Goal: Task Accomplishment & Management: Use online tool/utility

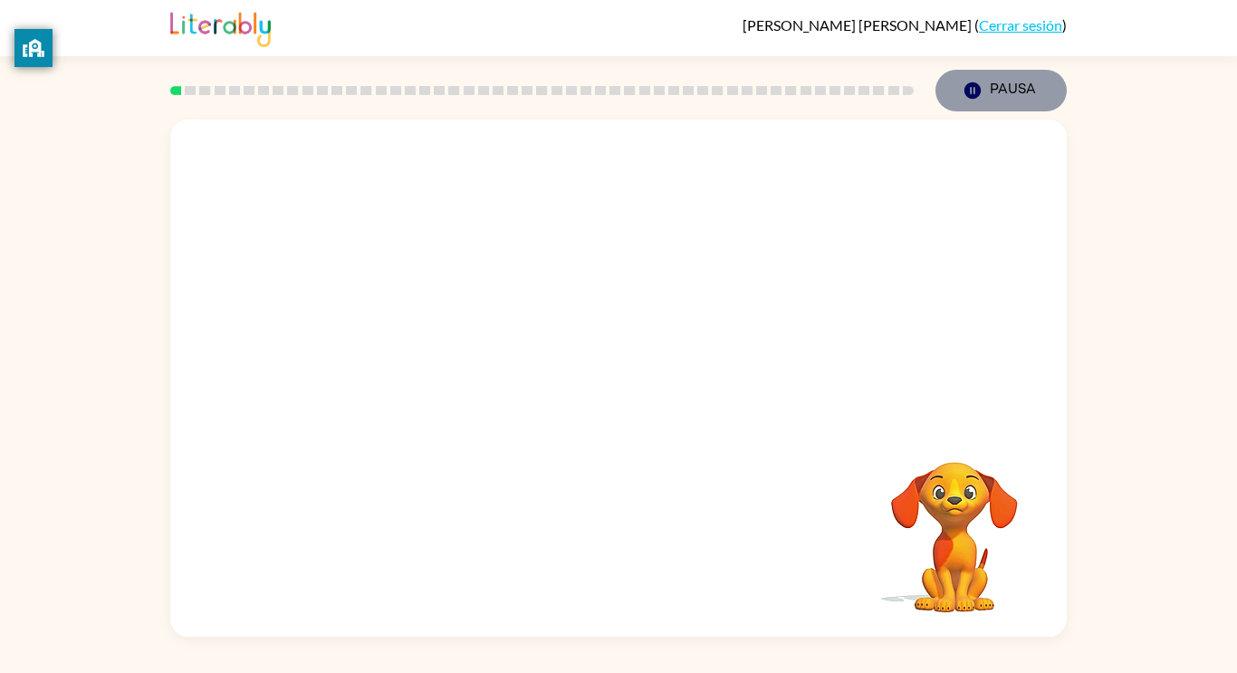
click at [996, 92] on button "Pausa Pausa" at bounding box center [1001, 91] width 131 height 42
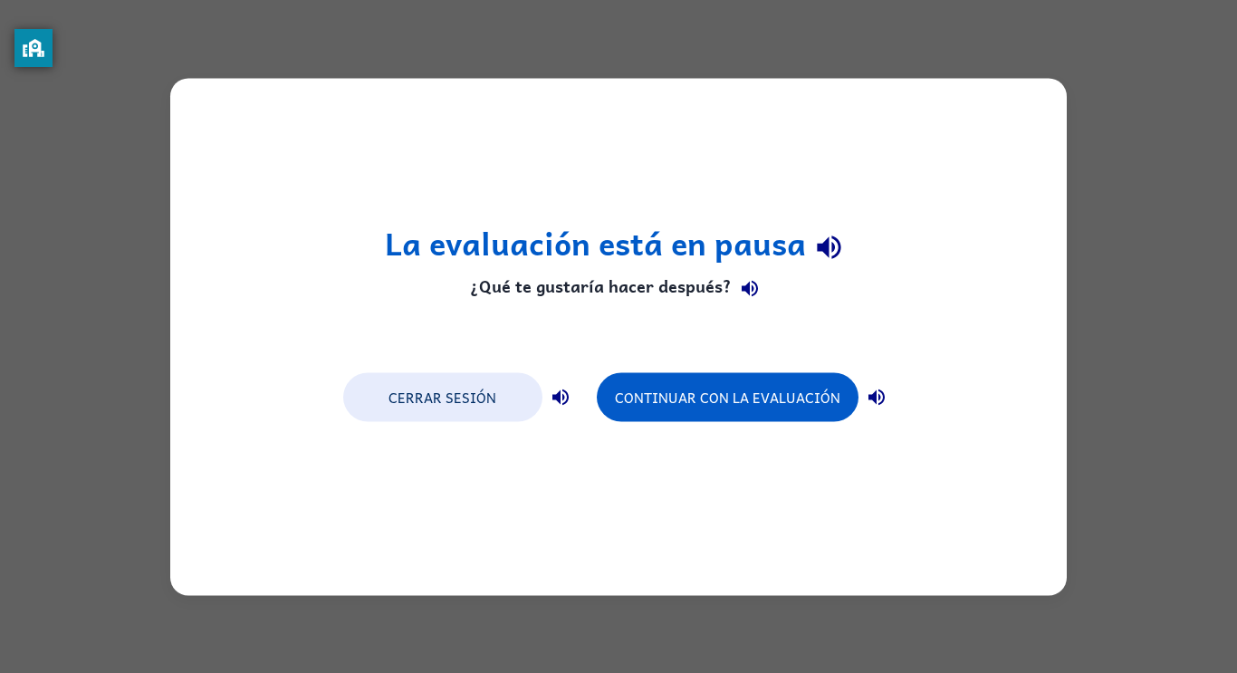
click at [962, 133] on div "La evaluación está en pausa ¿Qué te gustaría hacer después? Cerrar sesión Conti…" at bounding box center [618, 336] width 897 height 517
click at [400, 394] on button "Cerrar sesión" at bounding box center [442, 396] width 199 height 49
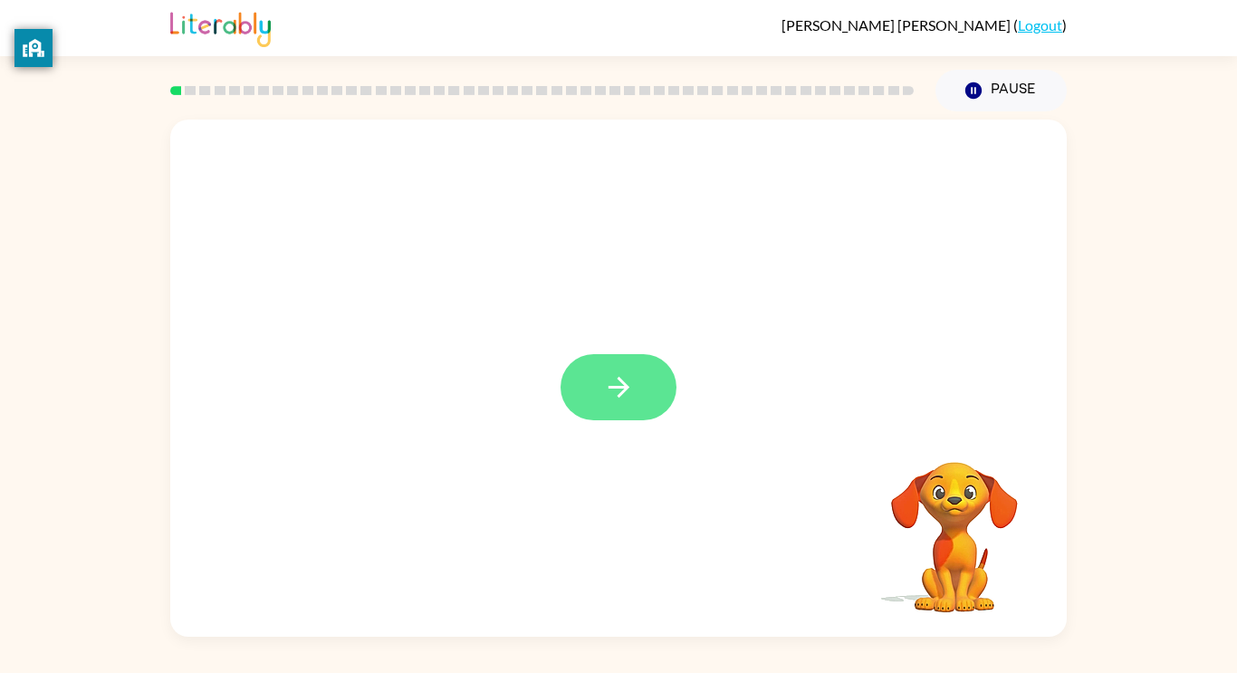
click at [617, 389] on icon "button" at bounding box center [619, 387] width 32 height 32
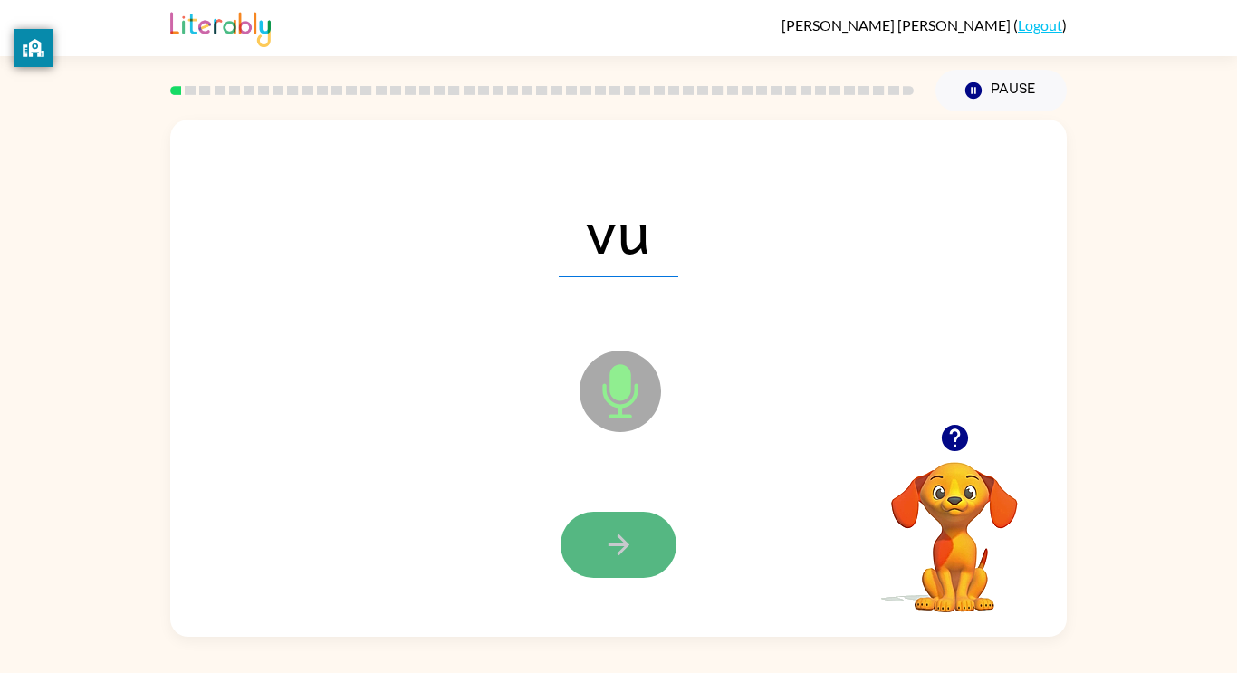
click at [644, 544] on button "button" at bounding box center [619, 545] width 116 height 66
click at [624, 544] on icon "button" at bounding box center [618, 544] width 21 height 21
click at [627, 539] on icon "button" at bounding box center [619, 545] width 32 height 32
click at [630, 541] on icon "button" at bounding box center [619, 545] width 32 height 32
click at [630, 544] on icon "button" at bounding box center [619, 545] width 32 height 32
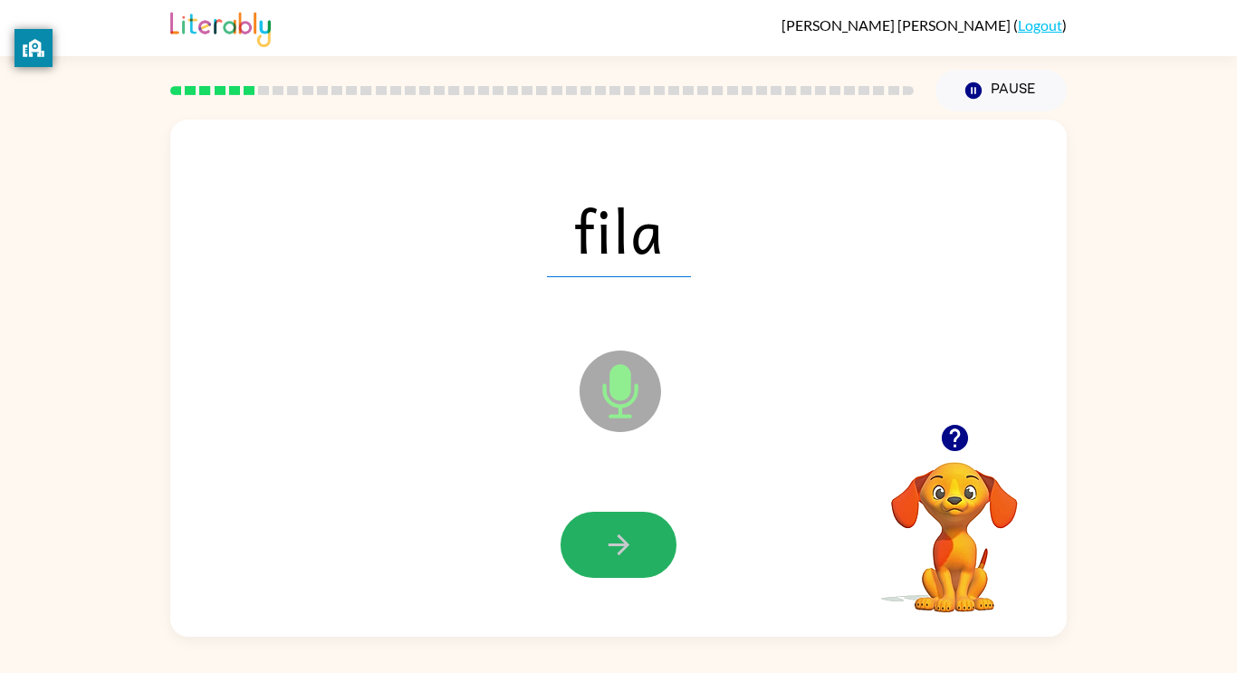
click at [640, 541] on button "button" at bounding box center [619, 545] width 116 height 66
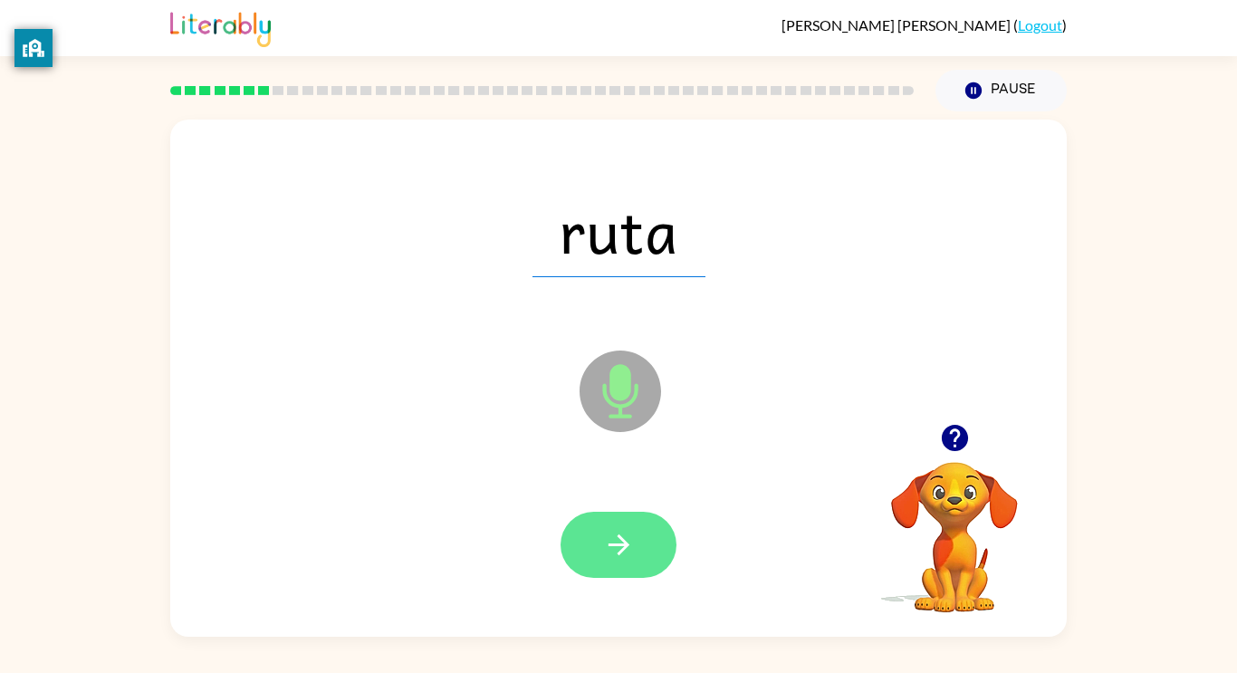
click at [623, 526] on button "button" at bounding box center [619, 545] width 116 height 66
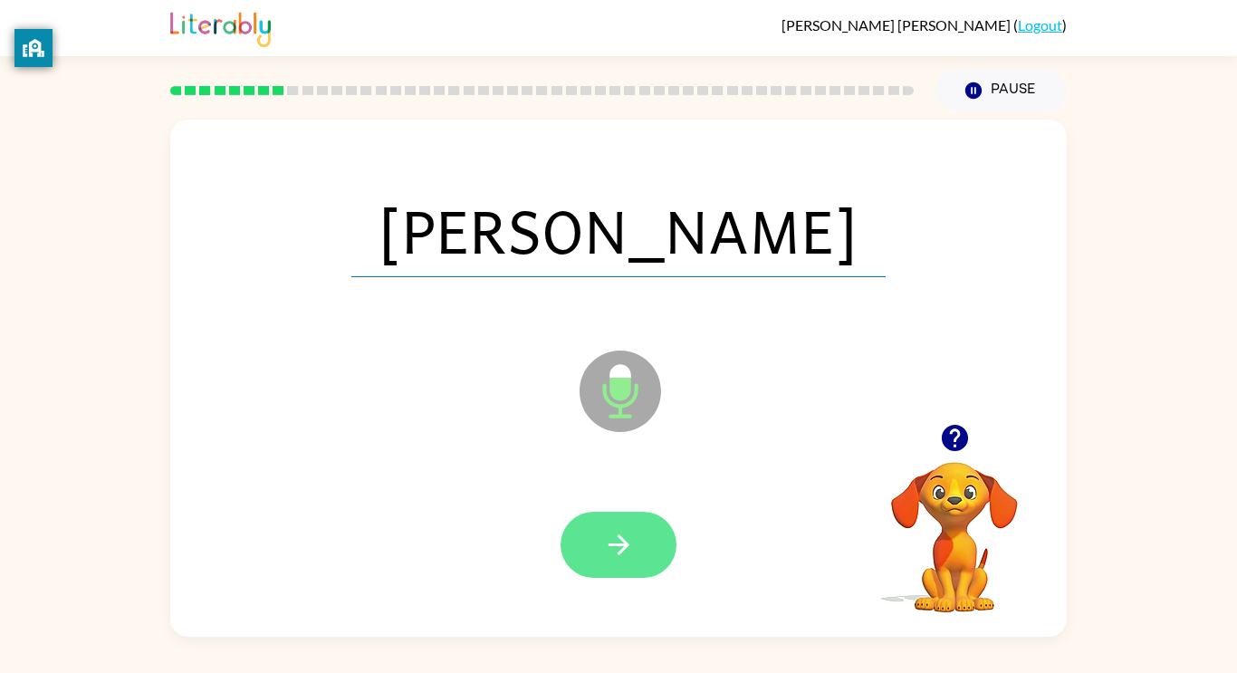
click at [629, 534] on icon "button" at bounding box center [619, 545] width 32 height 32
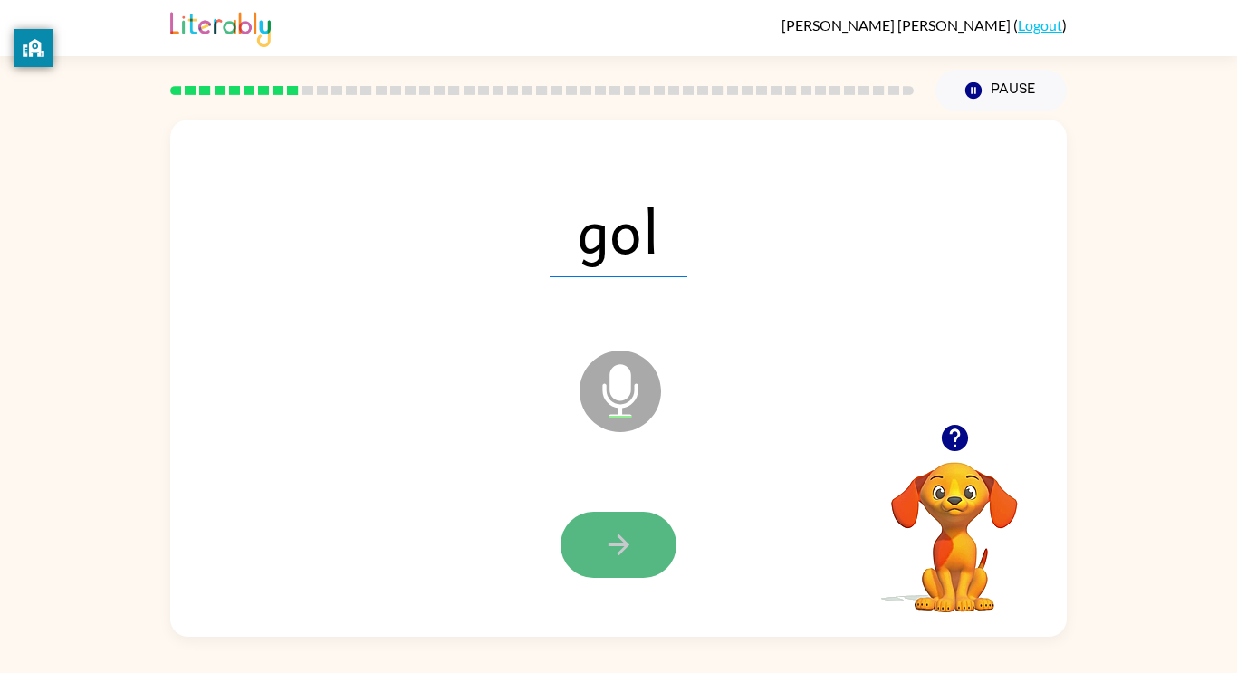
click at [650, 540] on button "button" at bounding box center [619, 545] width 116 height 66
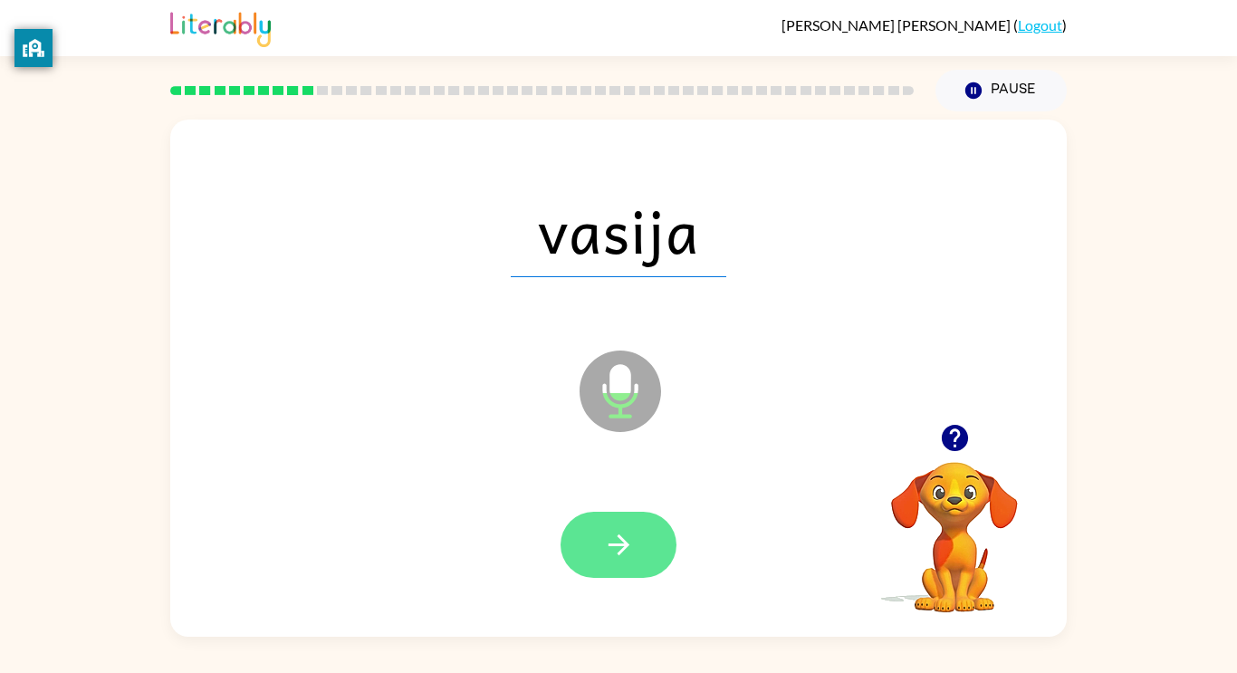
click at [636, 516] on button "button" at bounding box center [619, 545] width 116 height 66
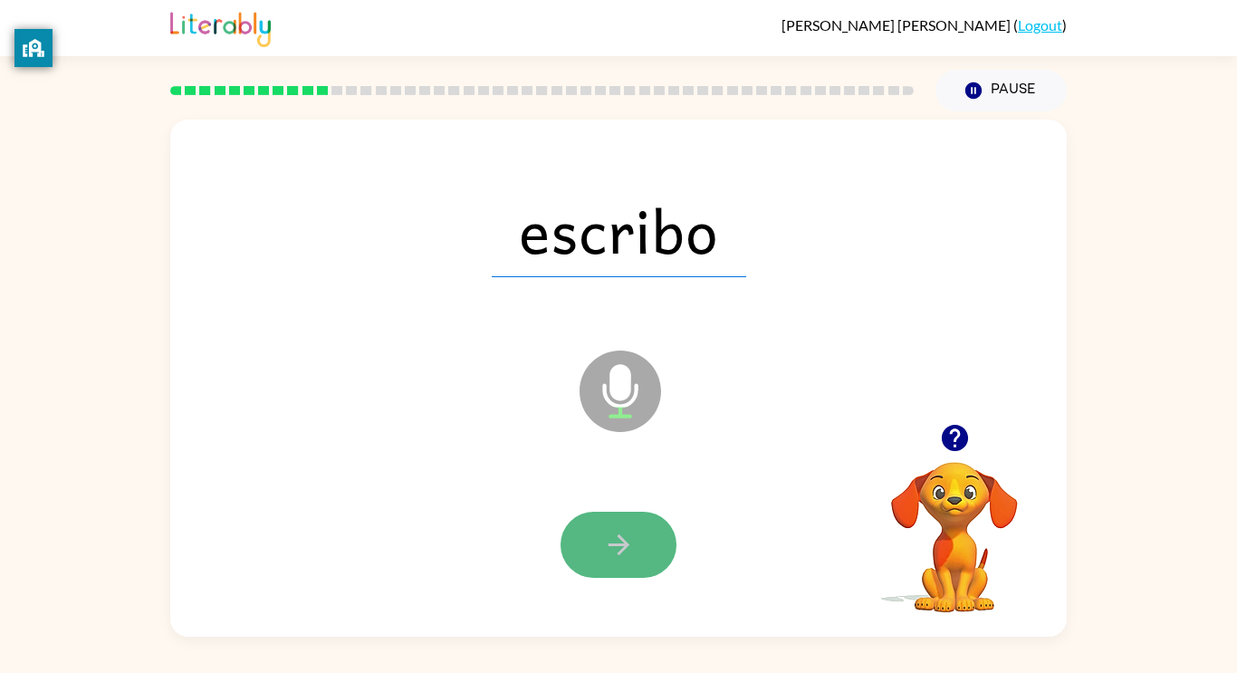
click at [637, 563] on button "button" at bounding box center [619, 545] width 116 height 66
click at [660, 556] on button "button" at bounding box center [619, 545] width 116 height 66
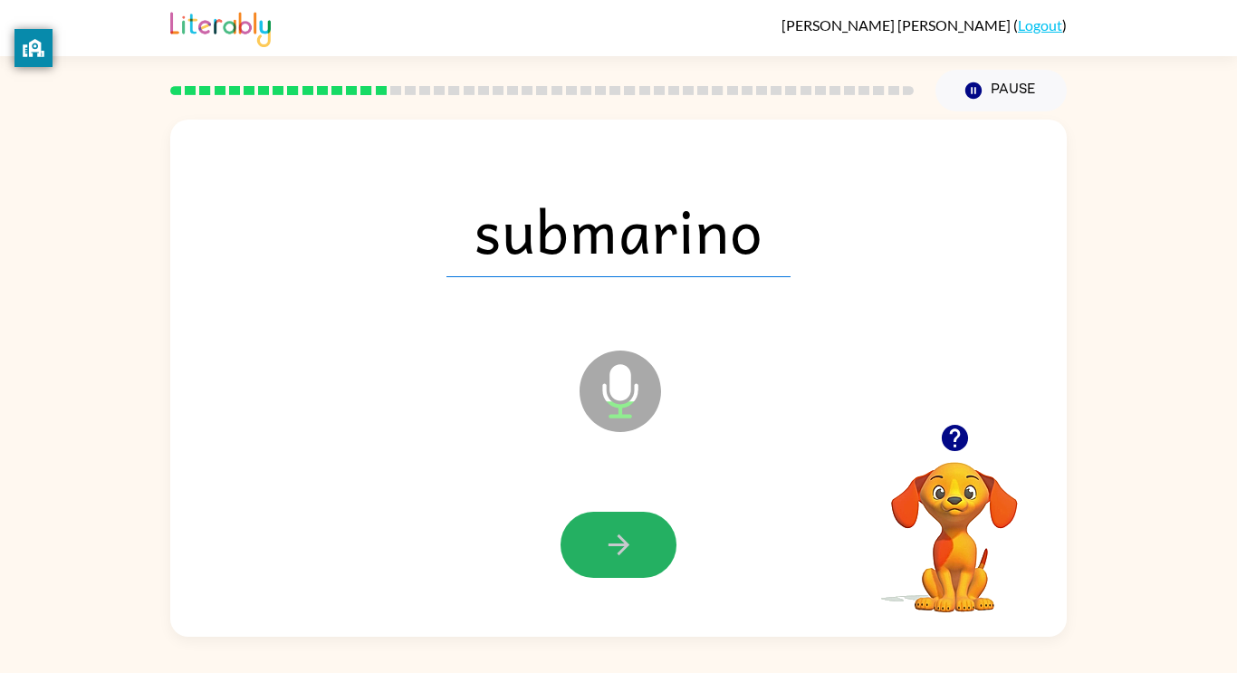
click at [660, 556] on button "button" at bounding box center [619, 545] width 116 height 66
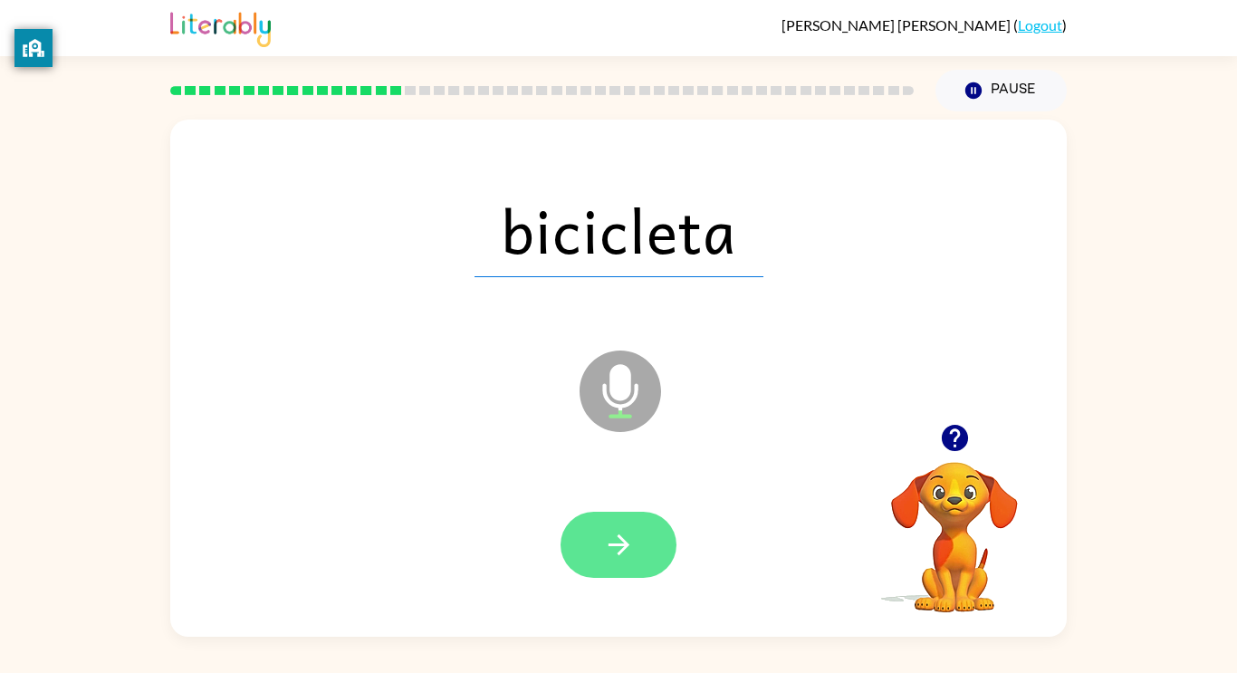
click at [631, 529] on icon "button" at bounding box center [619, 545] width 32 height 32
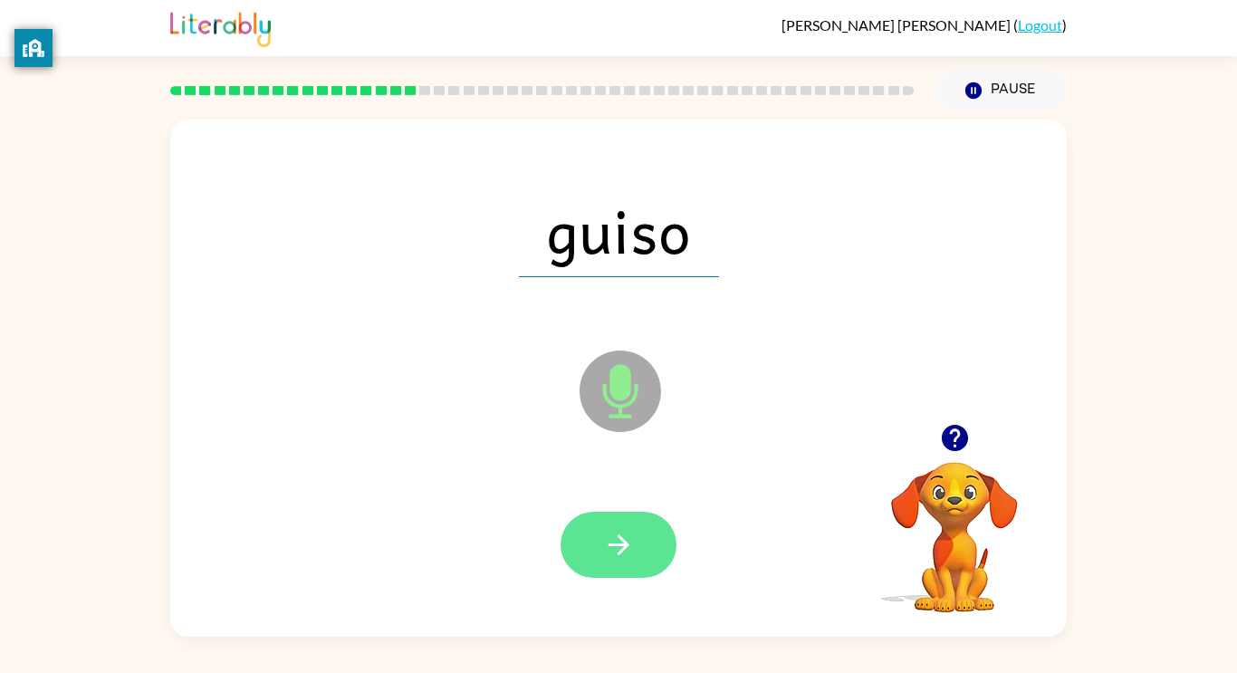
click at [640, 554] on button "button" at bounding box center [619, 545] width 116 height 66
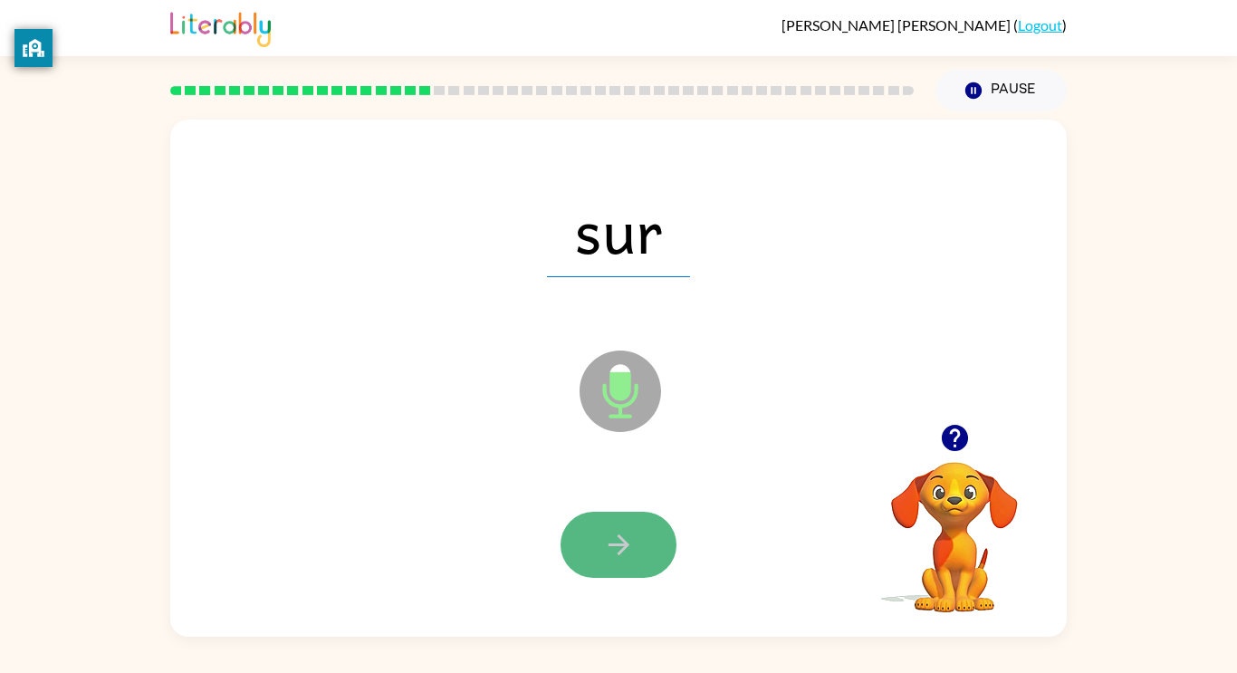
click at [634, 548] on button "button" at bounding box center [619, 545] width 116 height 66
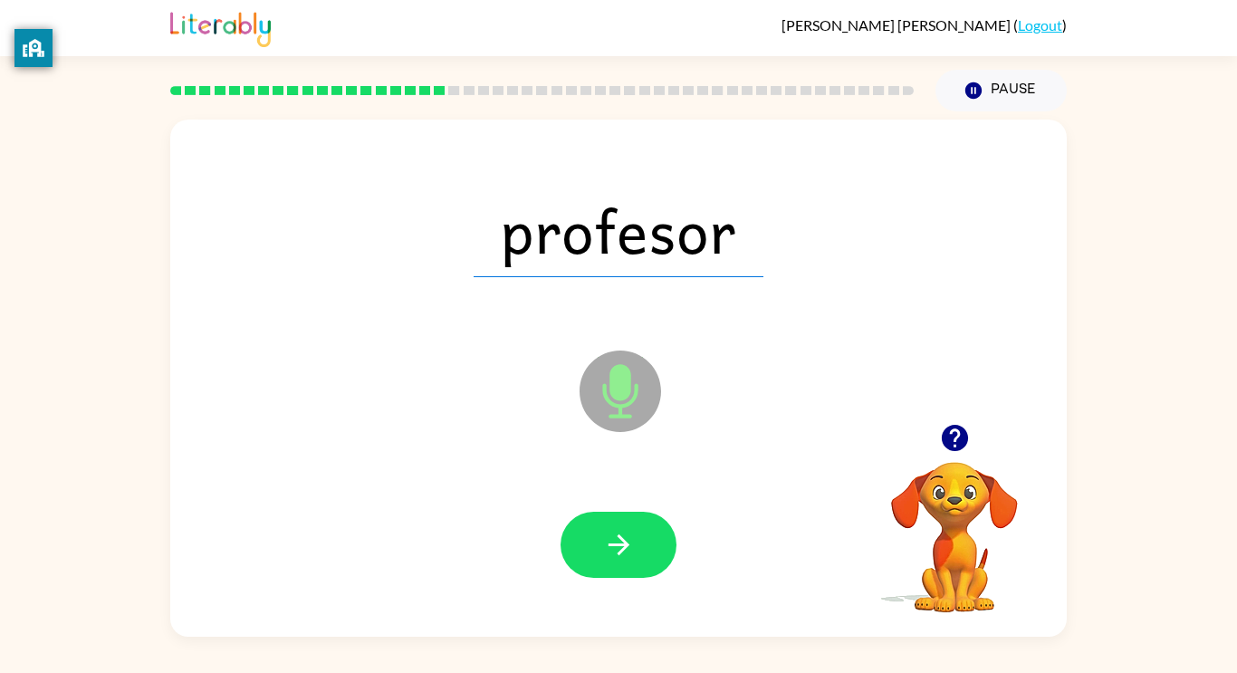
click at [681, 533] on div at bounding box center [618, 545] width 861 height 149
click at [584, 513] on button "button" at bounding box center [619, 545] width 116 height 66
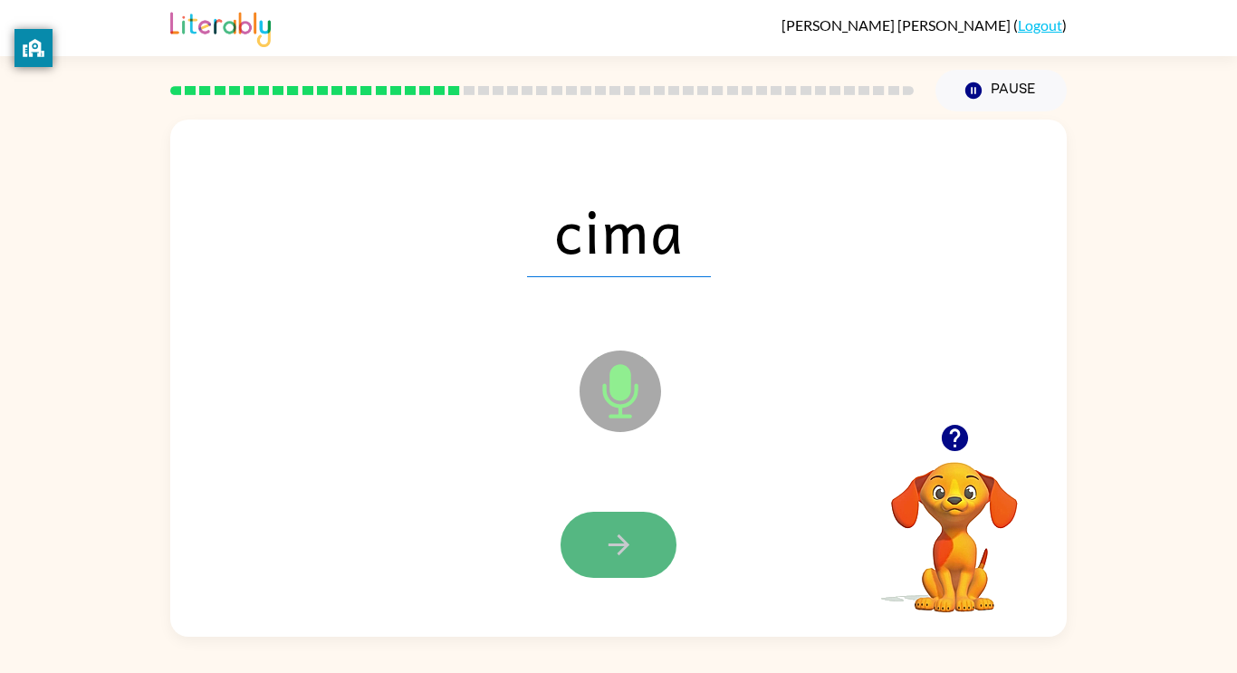
click at [617, 546] on icon "button" at bounding box center [619, 545] width 32 height 32
click at [624, 525] on button "button" at bounding box center [619, 545] width 116 height 66
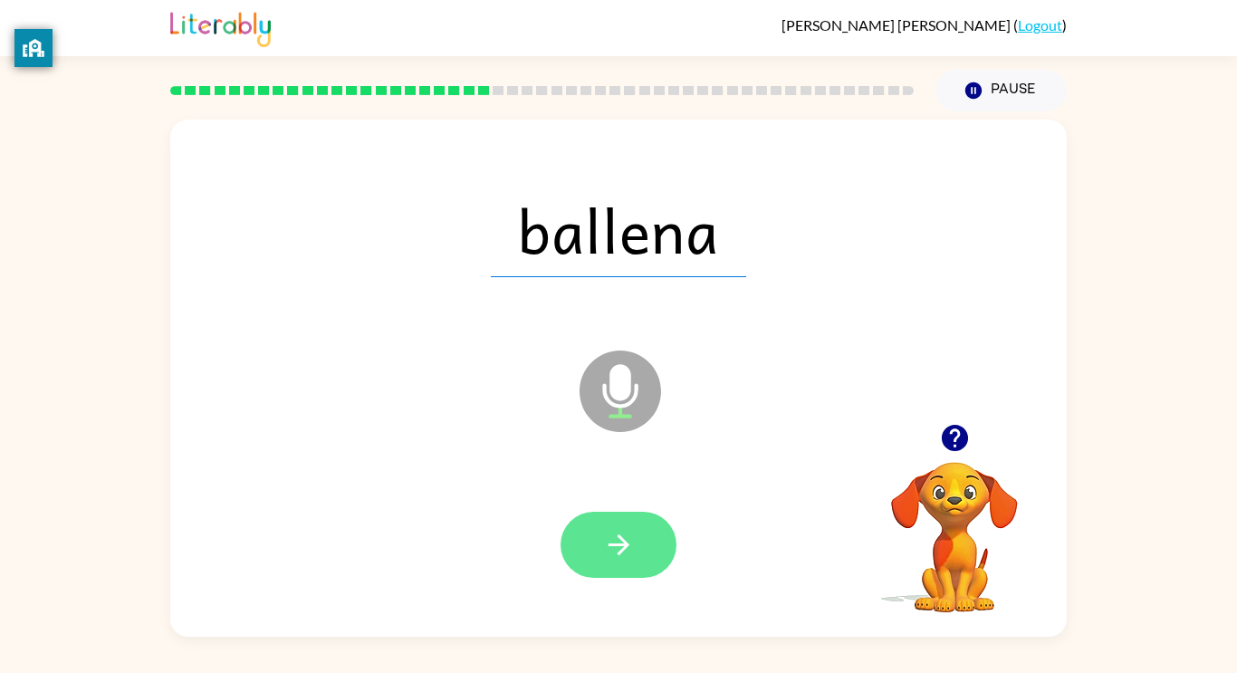
click at [640, 548] on button "button" at bounding box center [619, 545] width 116 height 66
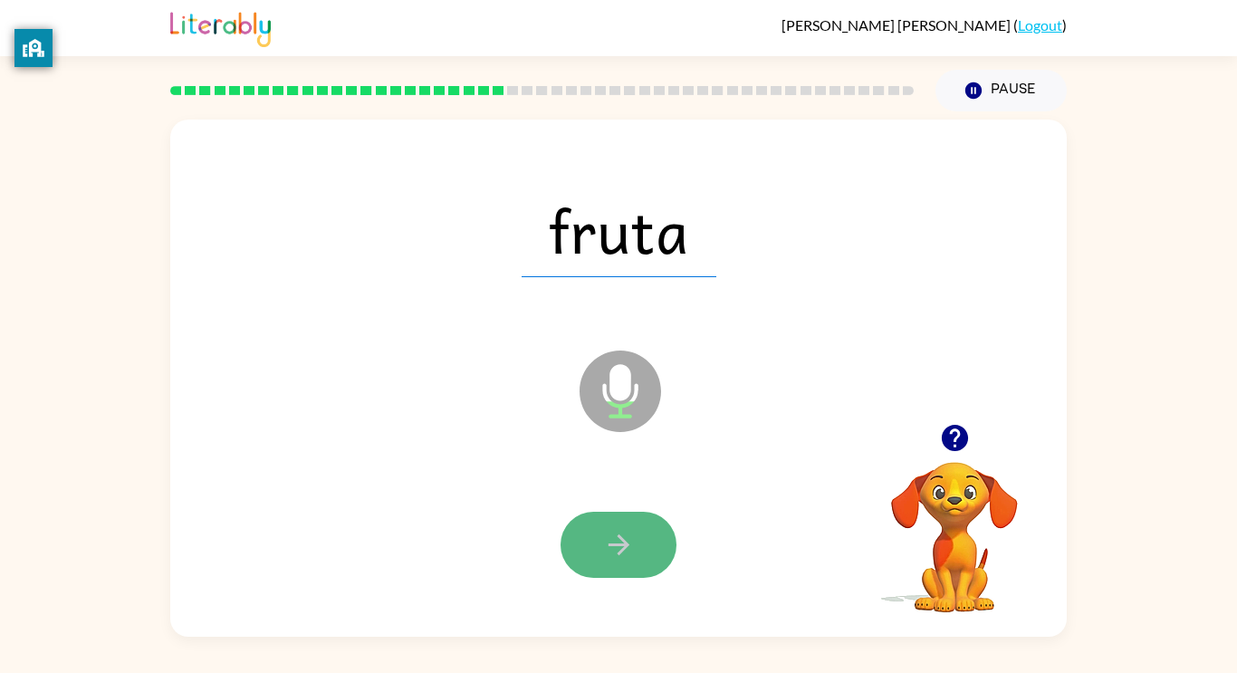
click at [645, 554] on button "button" at bounding box center [619, 545] width 116 height 66
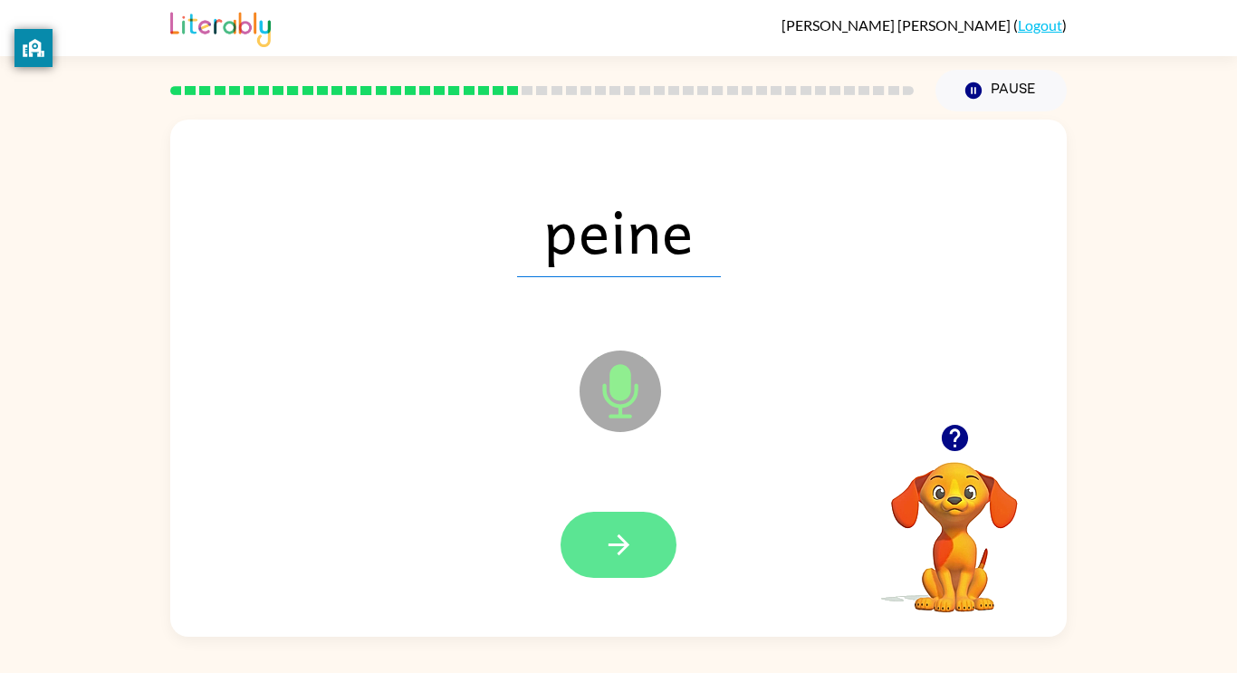
click at [647, 529] on button "button" at bounding box center [619, 545] width 116 height 66
click at [616, 551] on icon "button" at bounding box center [619, 545] width 32 height 32
click at [623, 550] on icon "button" at bounding box center [619, 545] width 32 height 32
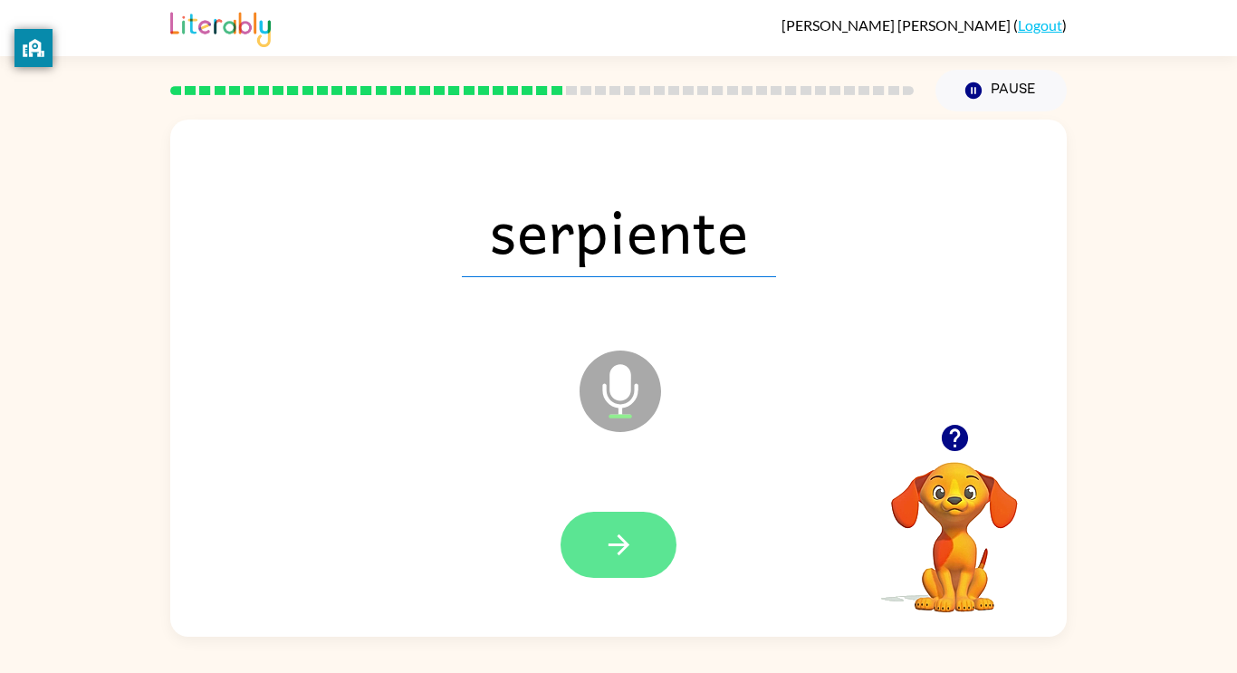
click at [611, 518] on button "button" at bounding box center [619, 545] width 116 height 66
click at [612, 536] on icon "button" at bounding box center [619, 545] width 32 height 32
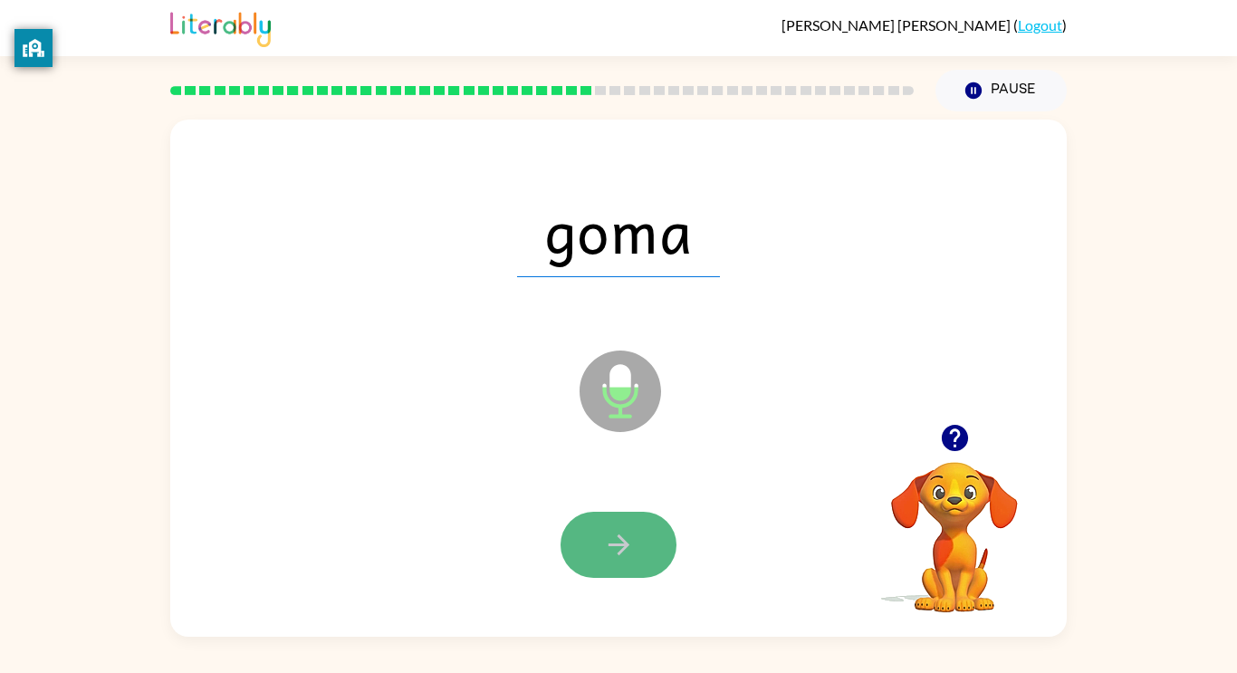
click at [613, 548] on icon "button" at bounding box center [619, 545] width 32 height 32
click at [615, 550] on icon "button" at bounding box center [619, 545] width 32 height 32
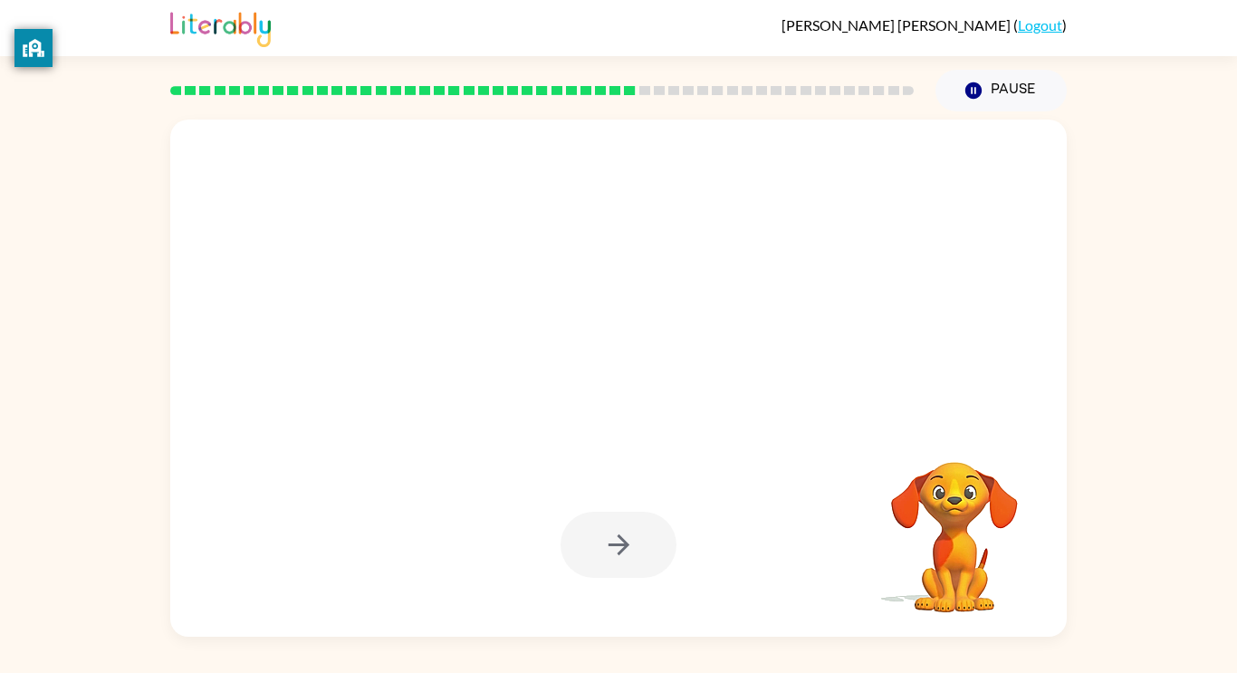
click at [624, 542] on div at bounding box center [619, 545] width 116 height 66
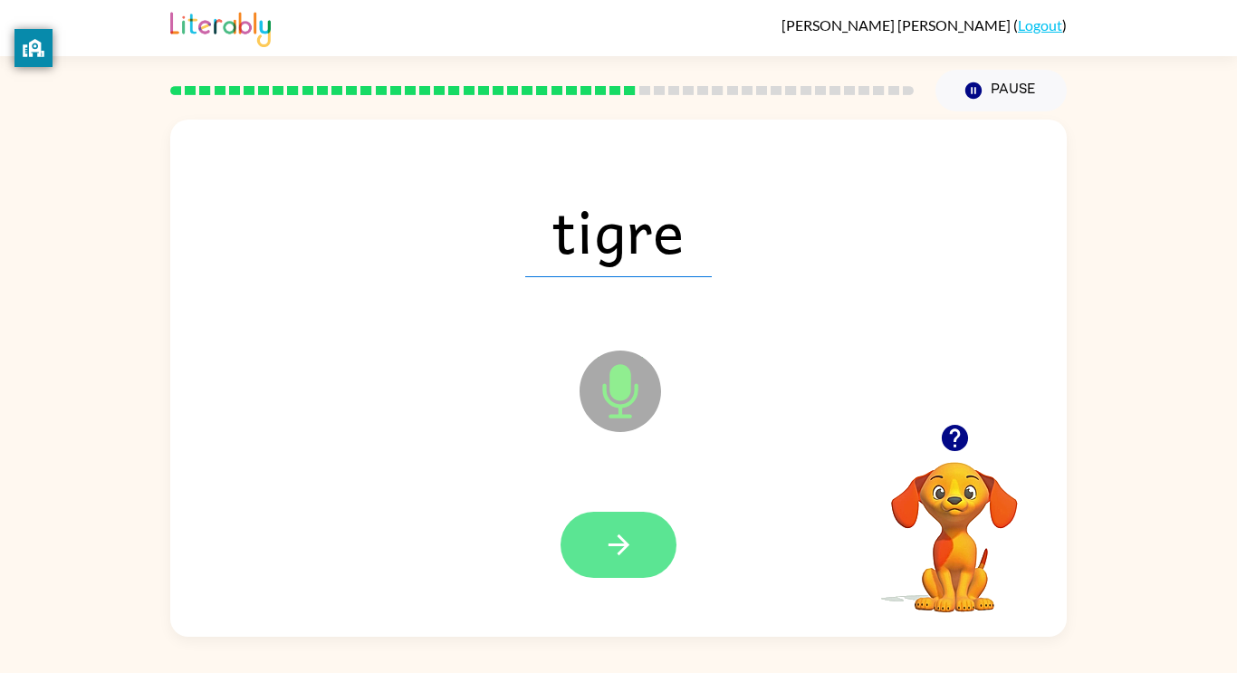
click at [641, 541] on button "button" at bounding box center [619, 545] width 116 height 66
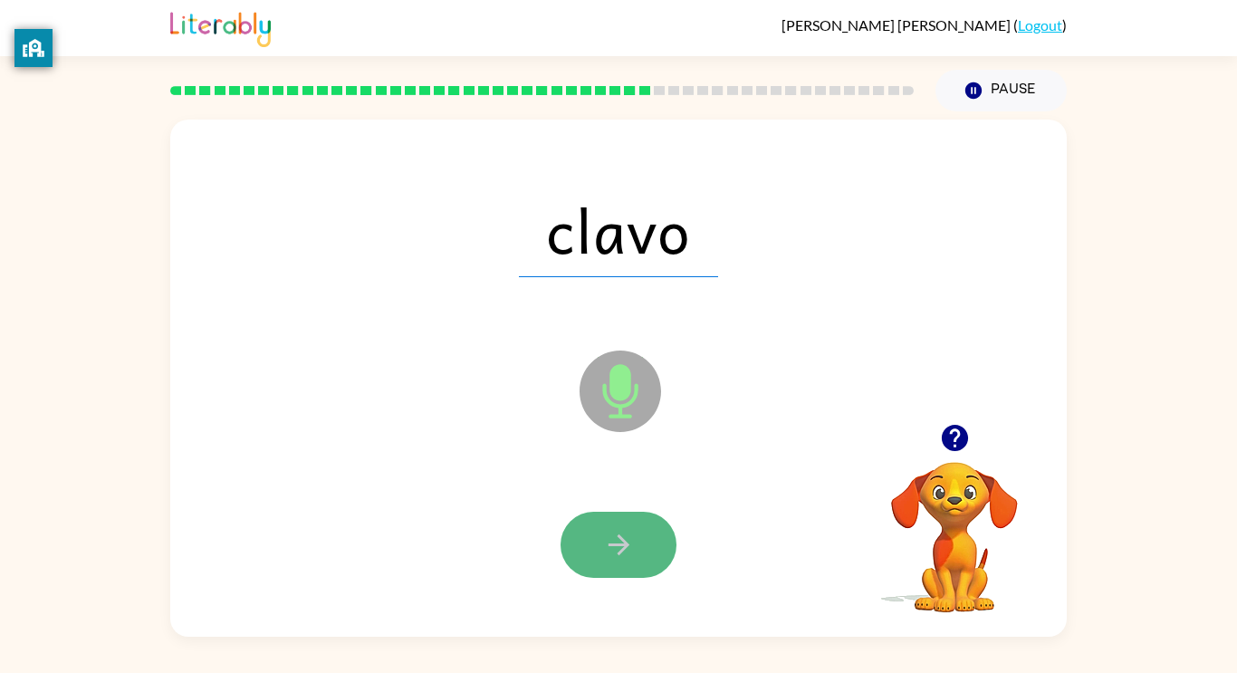
click at [621, 540] on icon "button" at bounding box center [619, 545] width 32 height 32
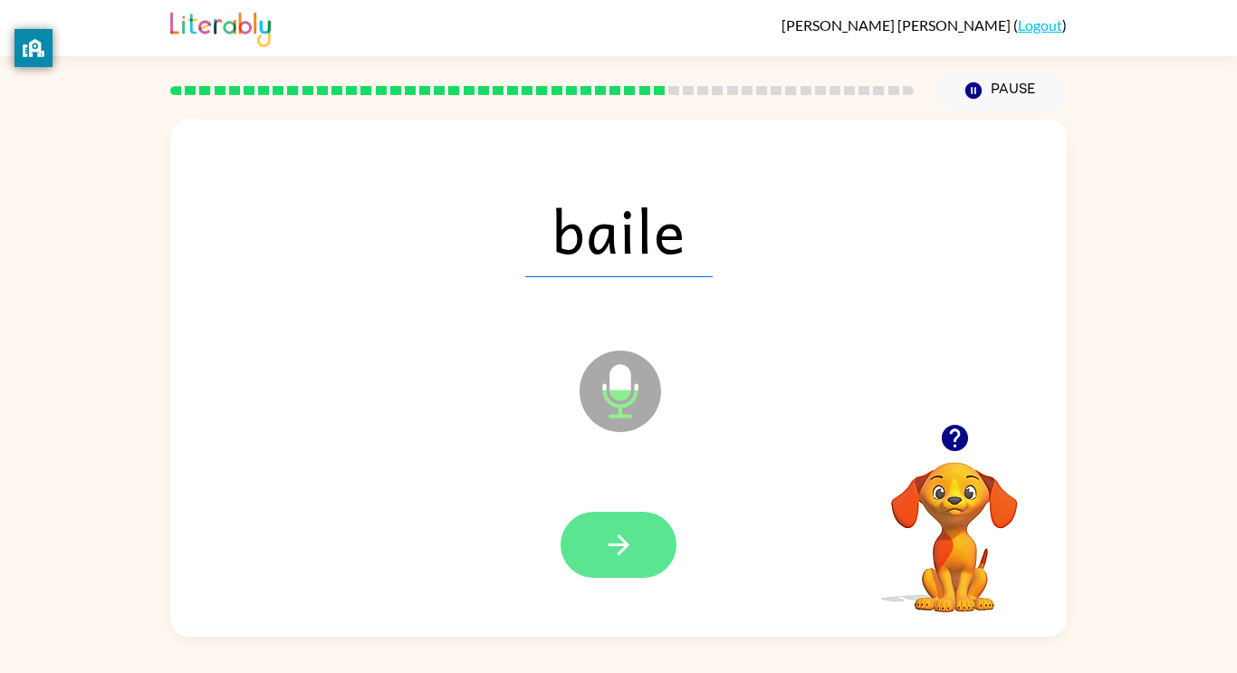
click at [632, 543] on icon "button" at bounding box center [619, 545] width 32 height 32
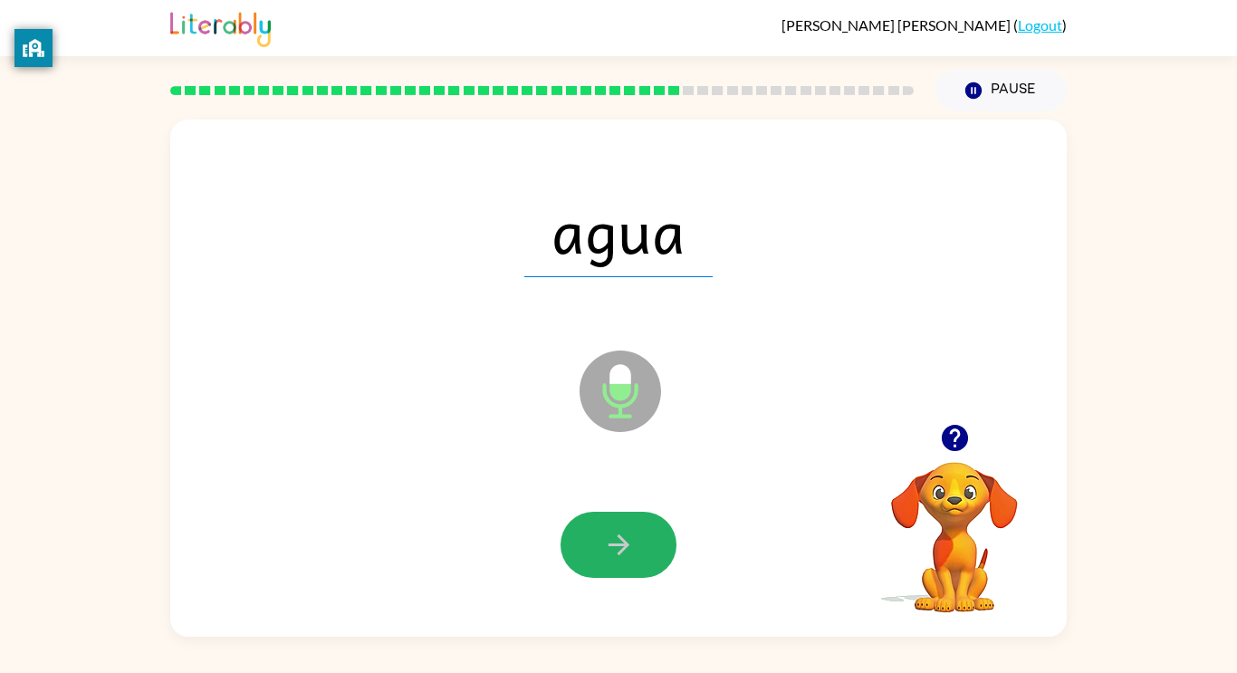
click at [632, 543] on icon "button" at bounding box center [619, 545] width 32 height 32
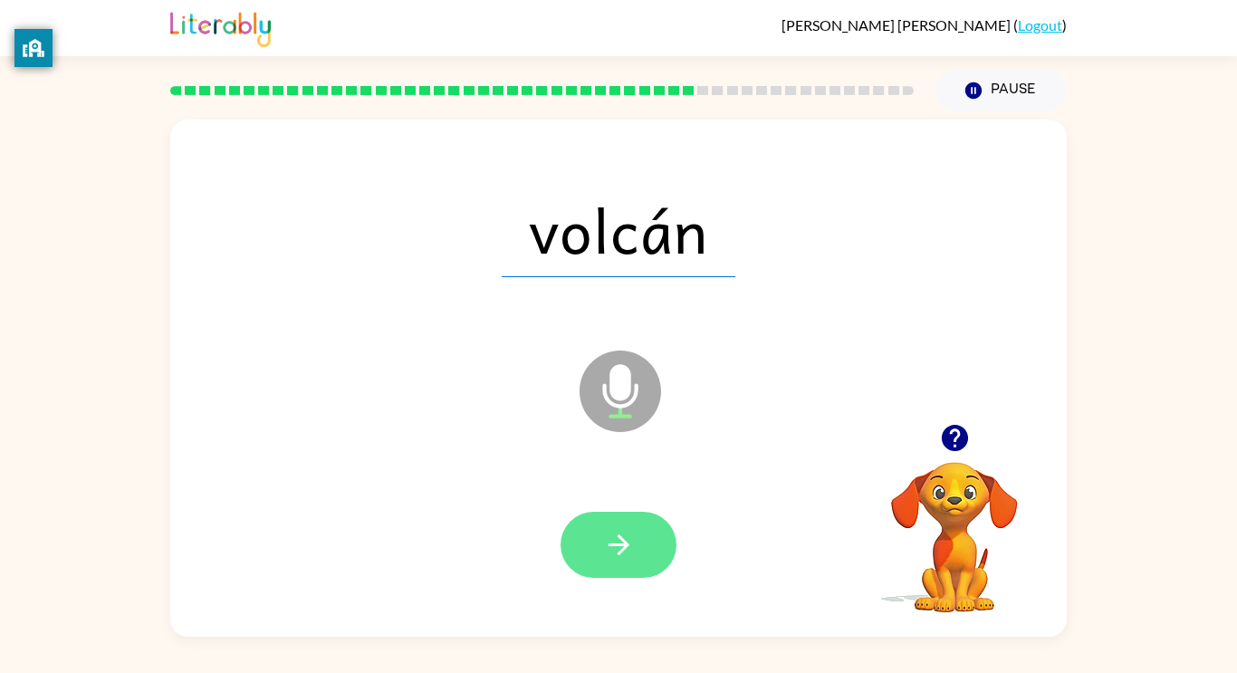
click at [609, 554] on icon "button" at bounding box center [619, 545] width 32 height 32
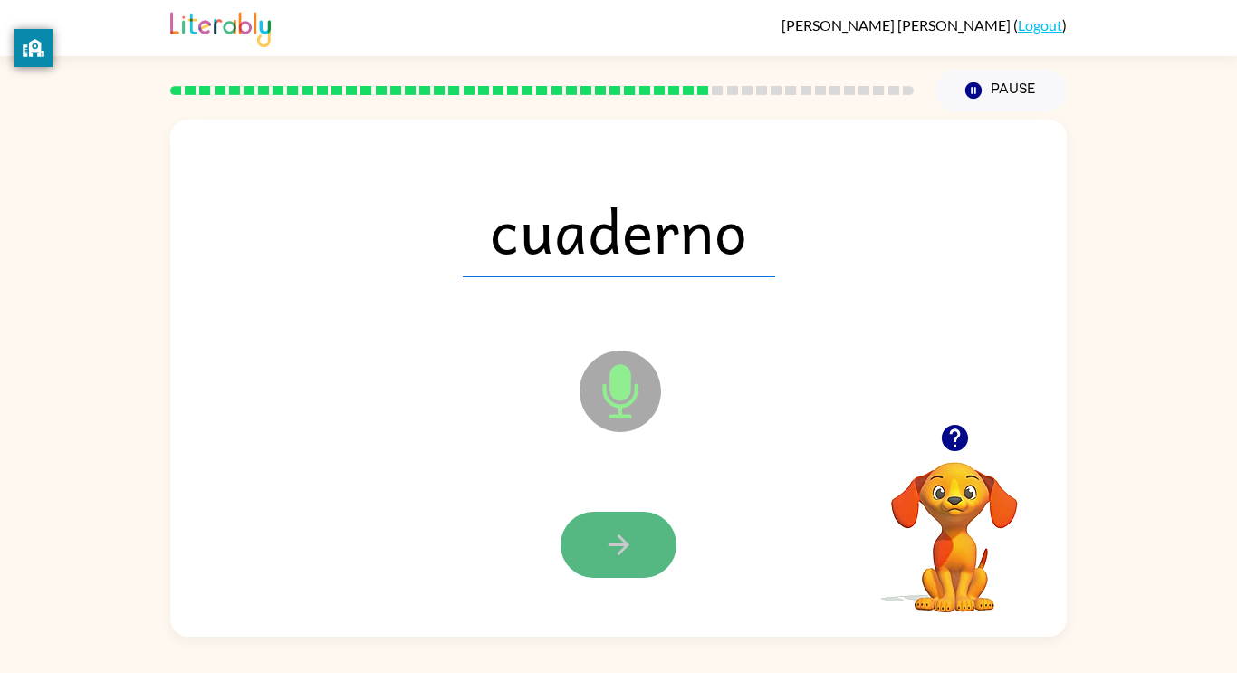
click at [608, 558] on icon "button" at bounding box center [619, 545] width 32 height 32
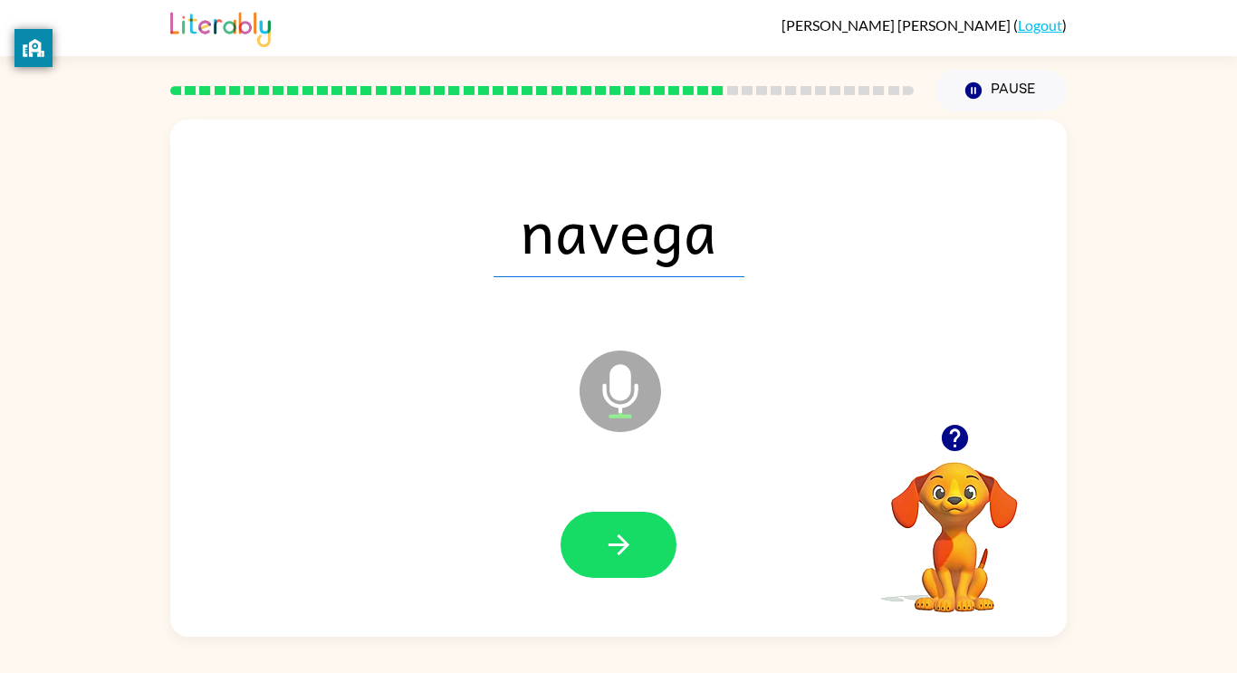
drag, startPoint x: 621, startPoint y: 409, endPoint x: 573, endPoint y: 313, distance: 106.6
click at [573, 313] on div "Microphone The Microphone is here when it is your turn to talk" at bounding box center [575, 345] width 774 height 65
click at [608, 573] on button "button" at bounding box center [619, 545] width 116 height 66
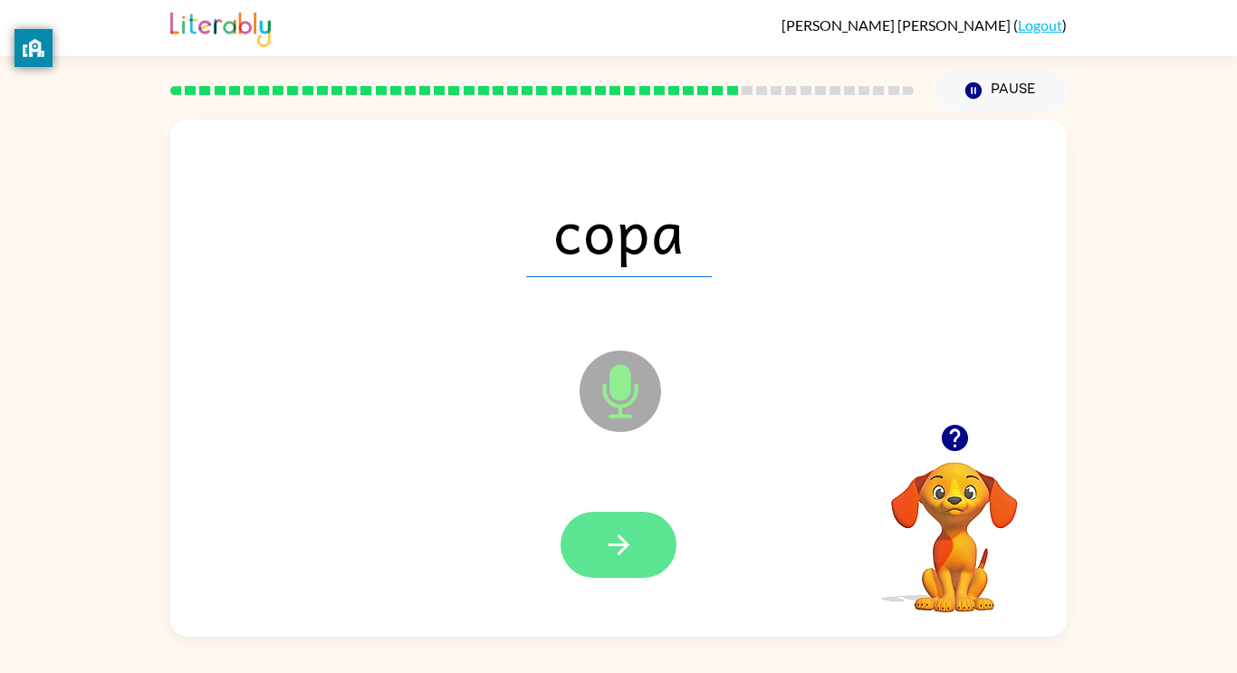
click at [639, 547] on button "button" at bounding box center [619, 545] width 116 height 66
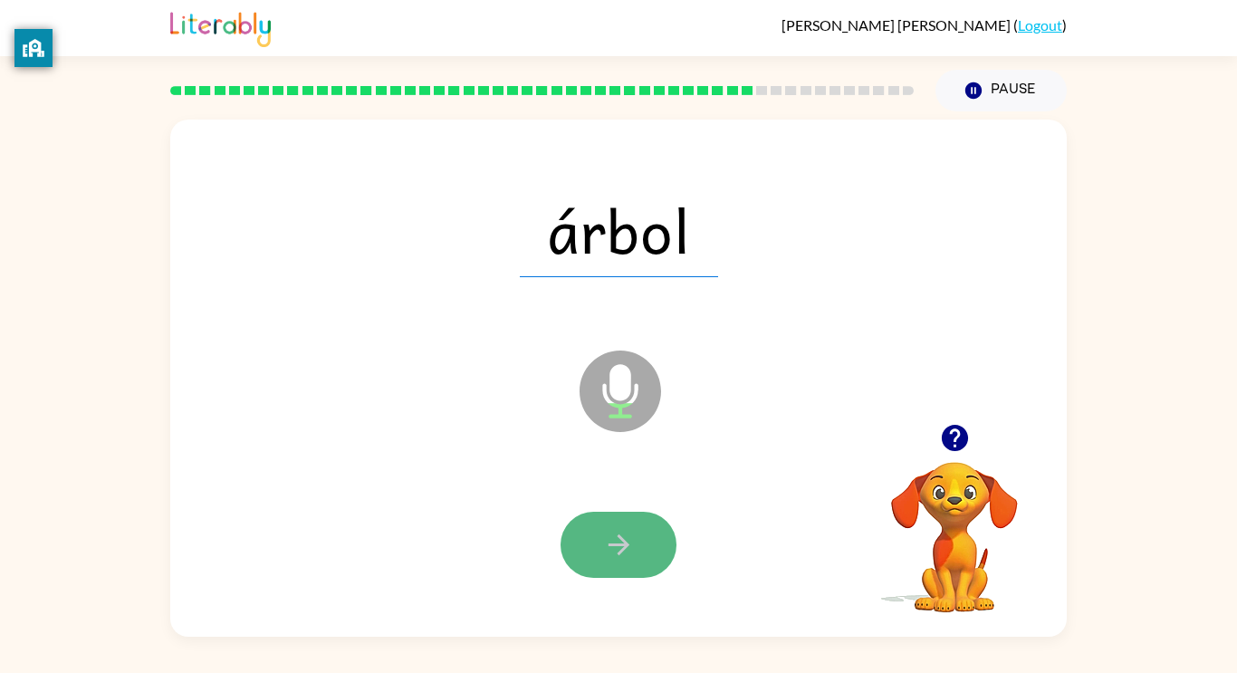
click at [621, 532] on icon "button" at bounding box center [619, 545] width 32 height 32
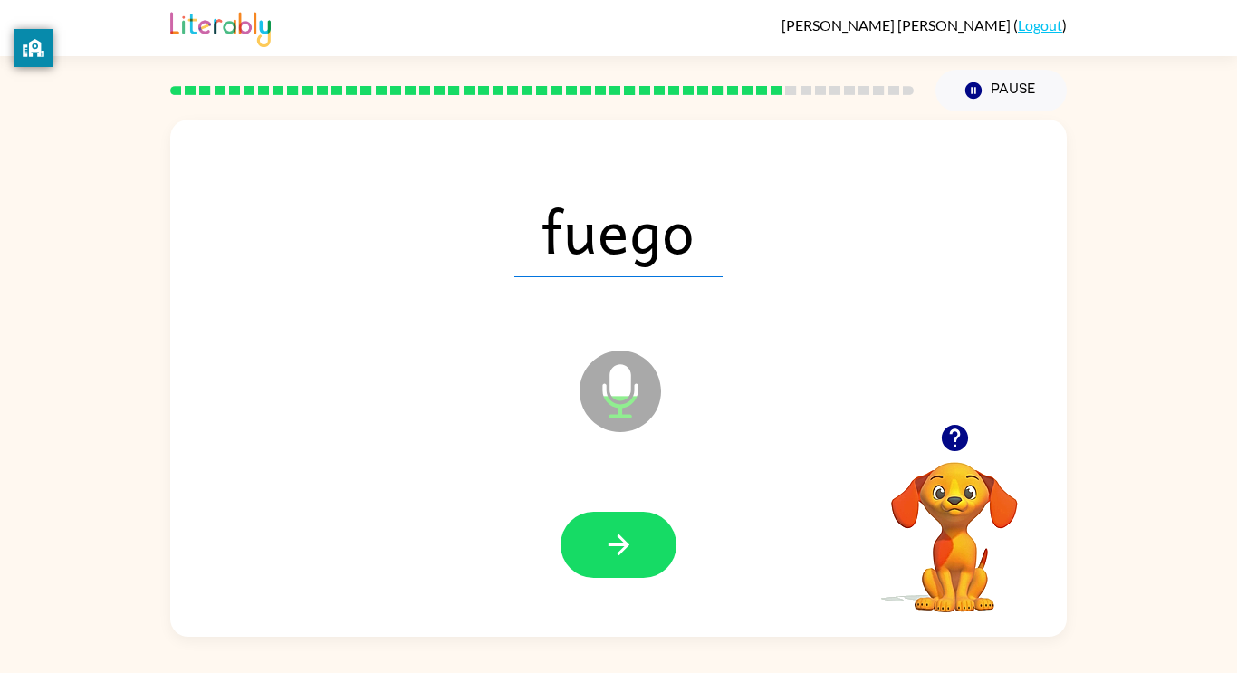
click at [621, 532] on icon "button" at bounding box center [619, 545] width 32 height 32
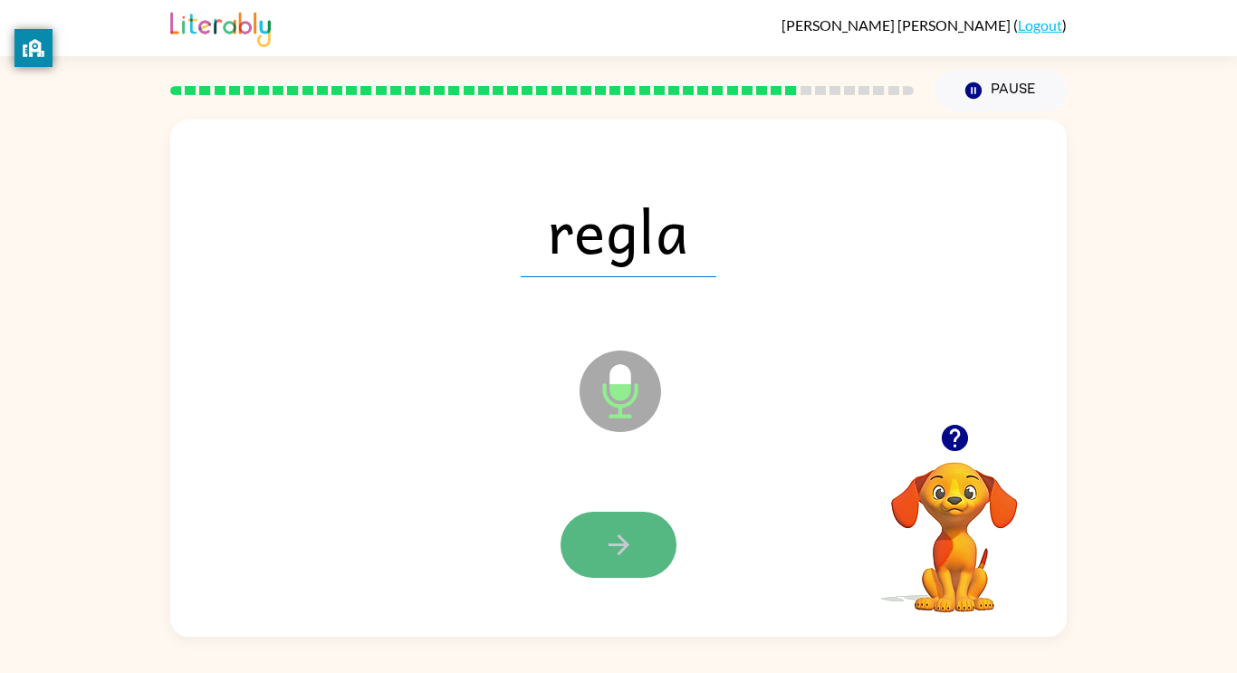
click at [631, 529] on icon "button" at bounding box center [619, 545] width 32 height 32
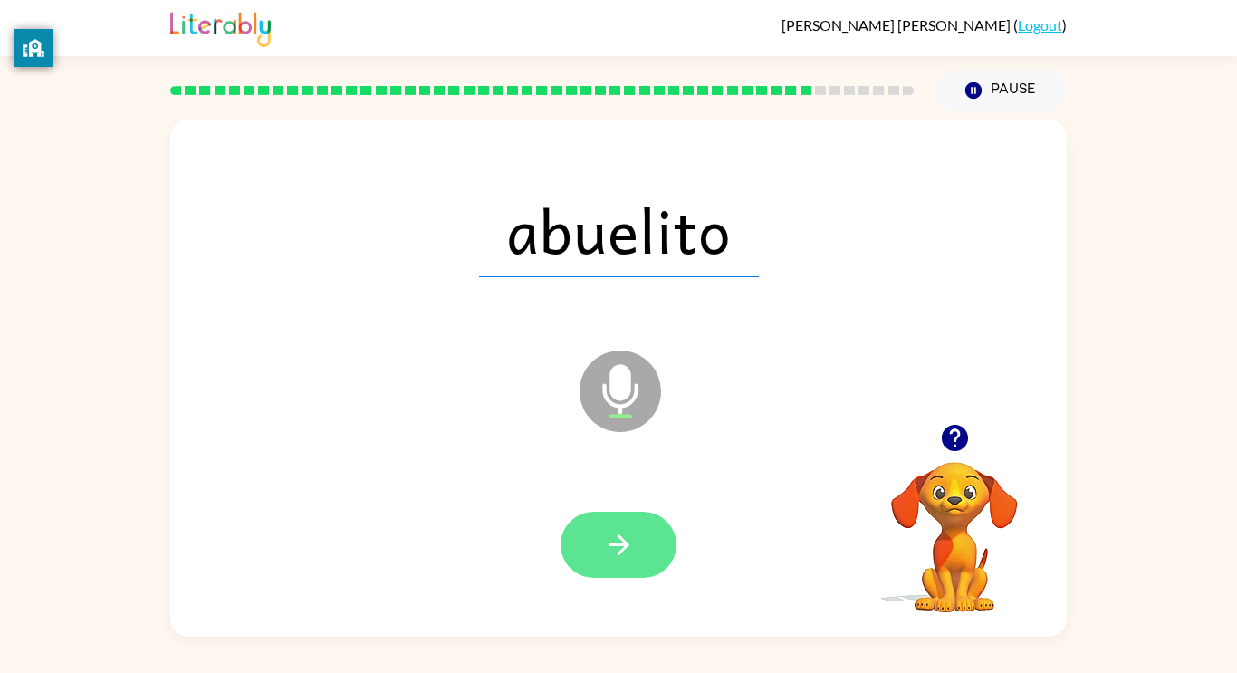
click at [639, 552] on button "button" at bounding box center [619, 545] width 116 height 66
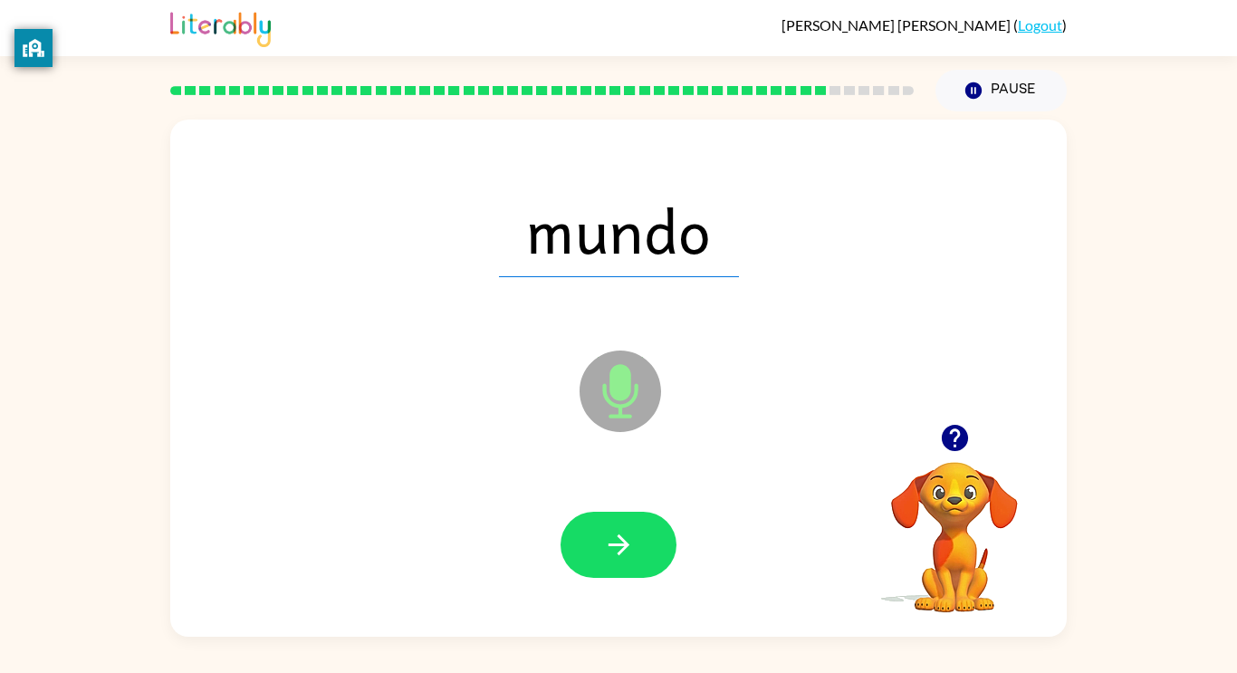
click at [639, 552] on button "button" at bounding box center [619, 545] width 116 height 66
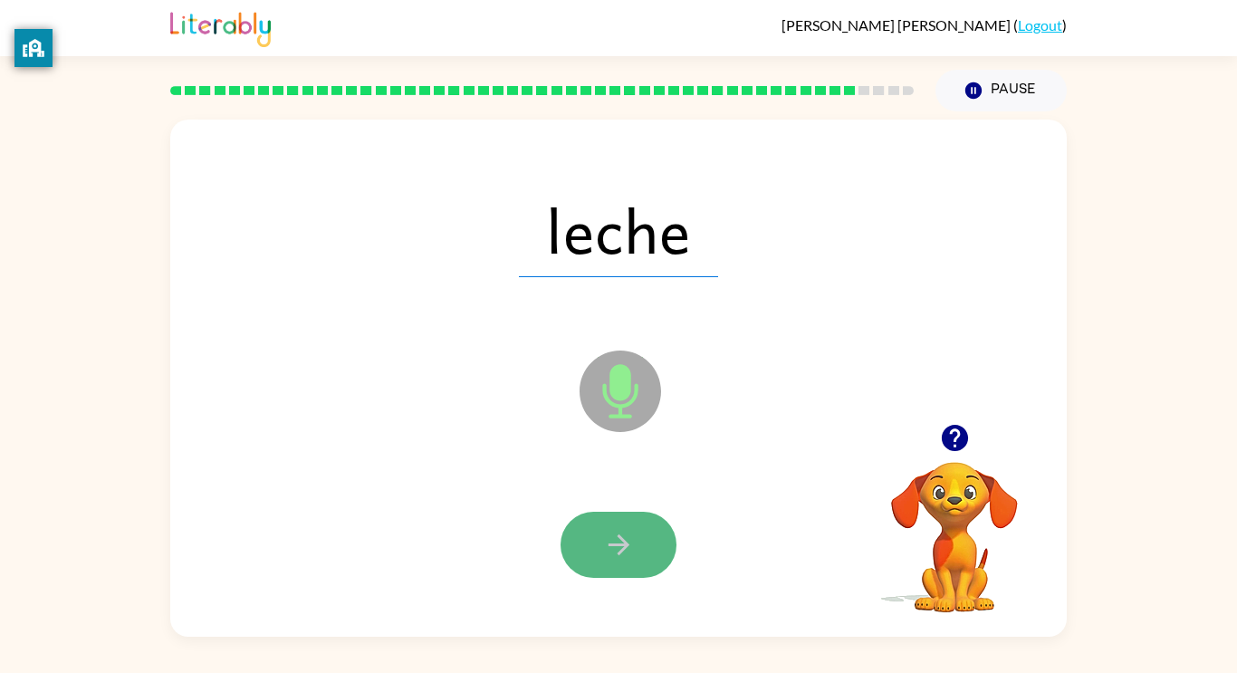
click at [637, 553] on button "button" at bounding box center [619, 545] width 116 height 66
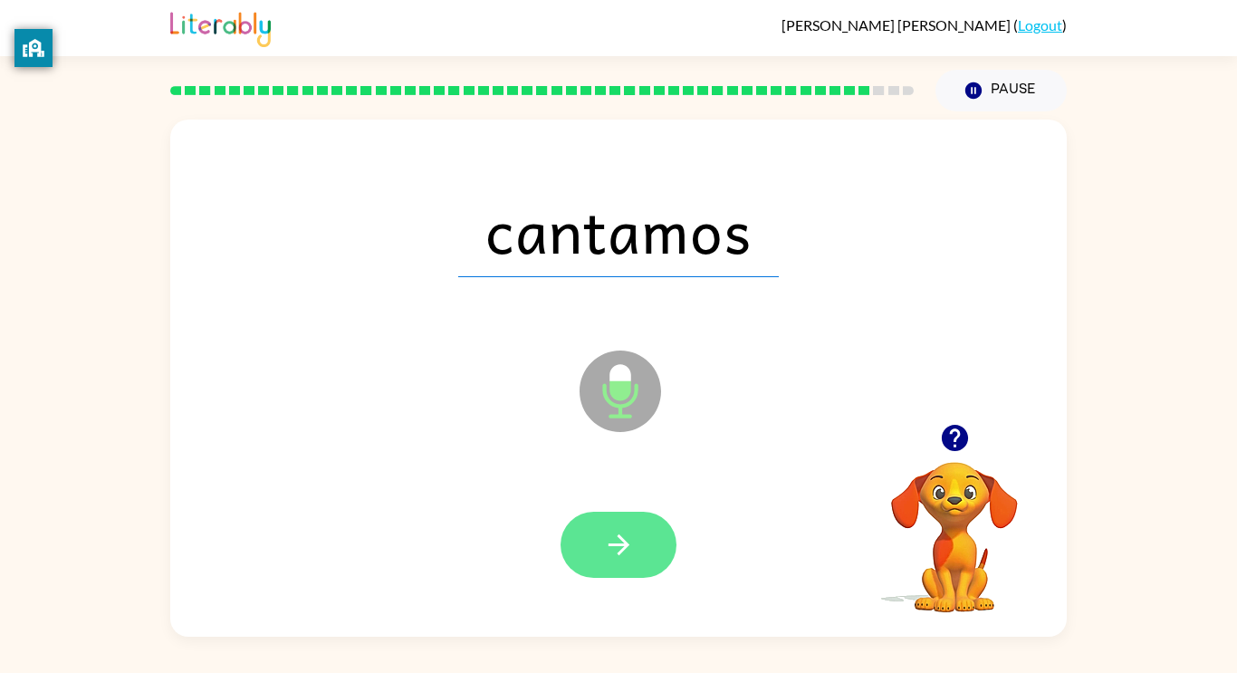
click at [617, 536] on icon "button" at bounding box center [619, 545] width 32 height 32
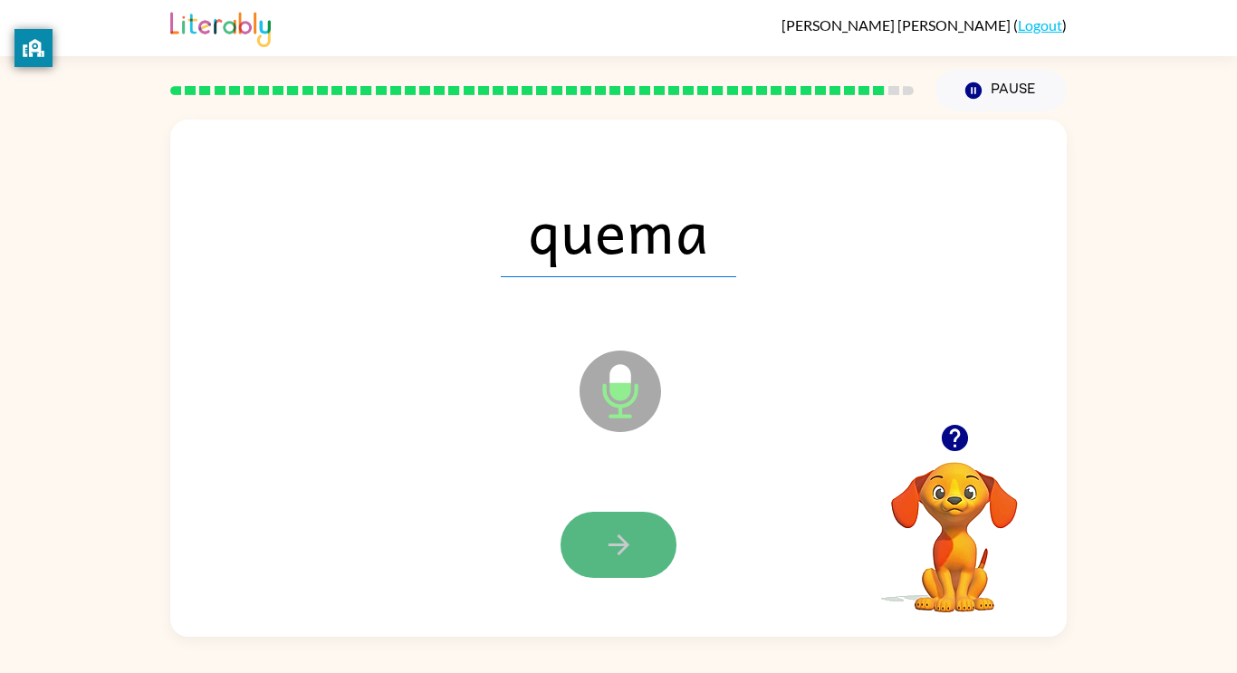
click at [605, 554] on icon "button" at bounding box center [619, 545] width 32 height 32
click at [630, 529] on icon "button" at bounding box center [619, 545] width 32 height 32
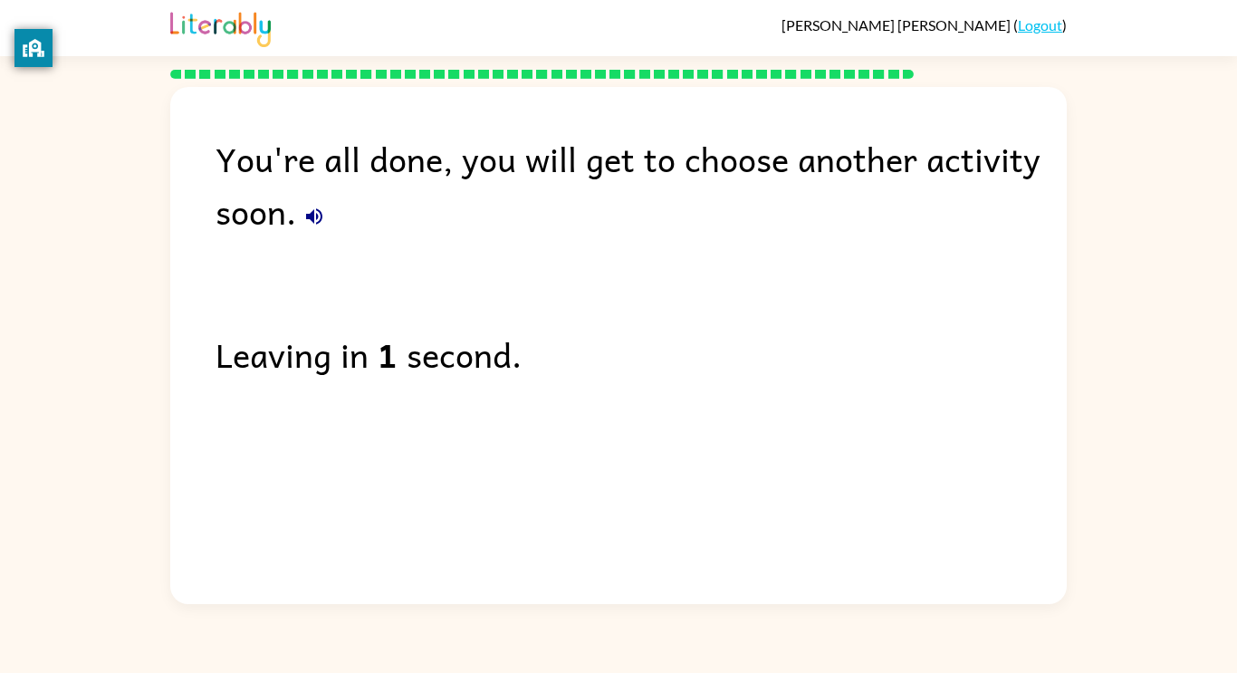
click at [318, 215] on icon "button" at bounding box center [314, 217] width 22 height 22
